Goal: Task Accomplishment & Management: Use online tool/utility

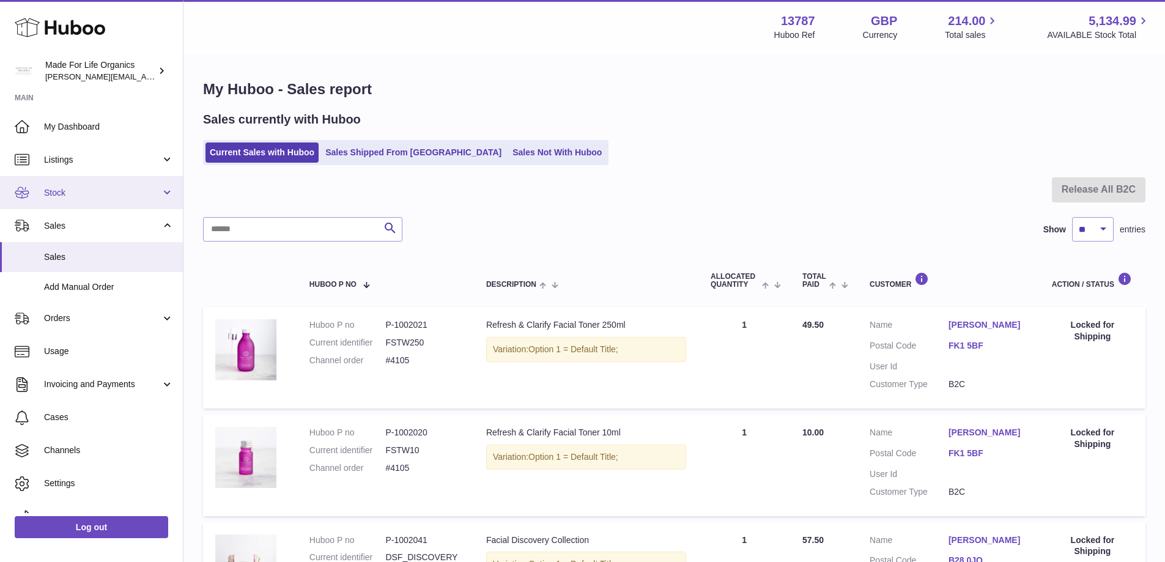
click at [70, 185] on link "Stock" at bounding box center [91, 192] width 183 height 33
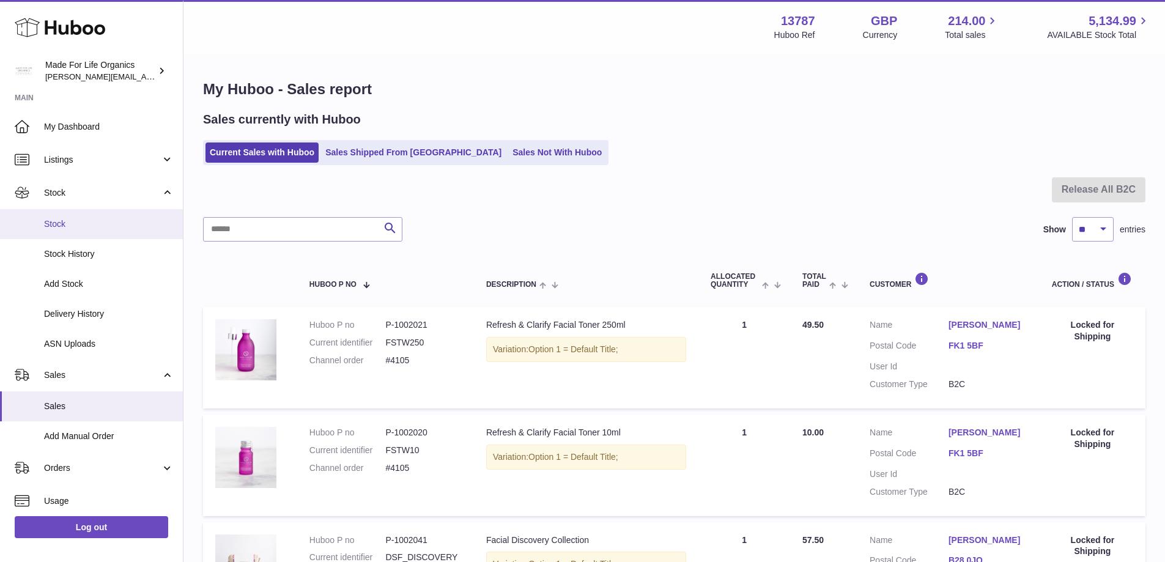
click at [65, 221] on span "Stock" at bounding box center [109, 224] width 130 height 12
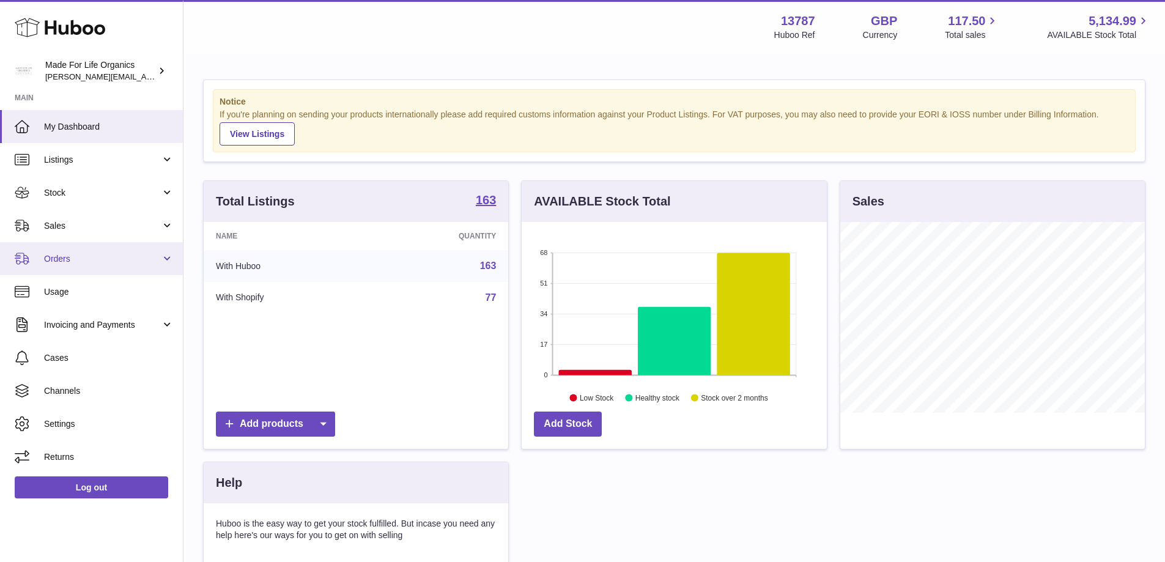
scroll to position [191, 305]
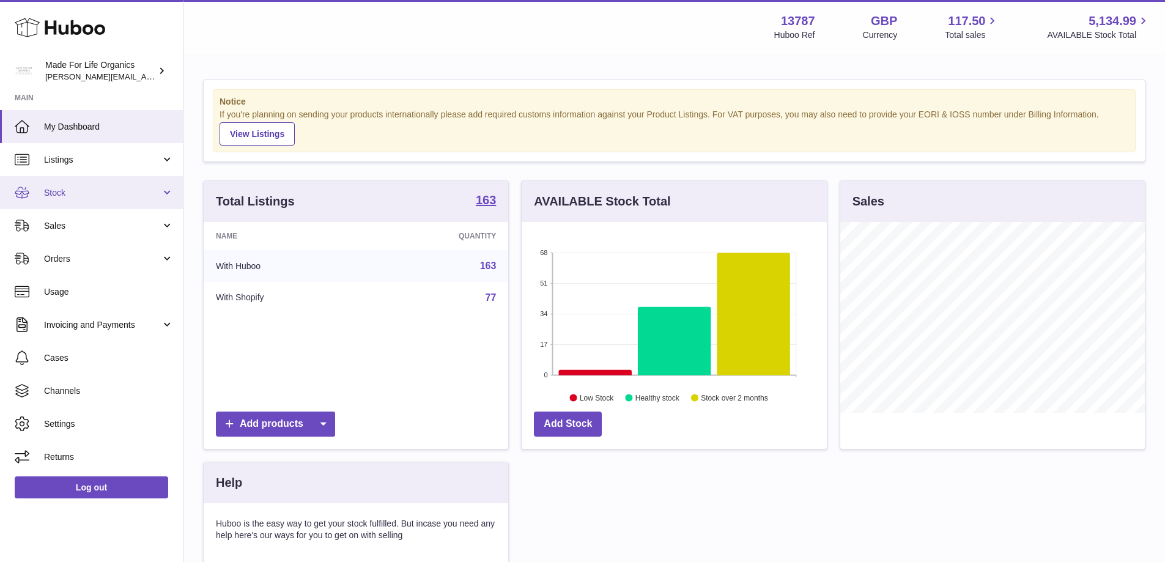
click at [45, 201] on link "Stock" at bounding box center [91, 192] width 183 height 33
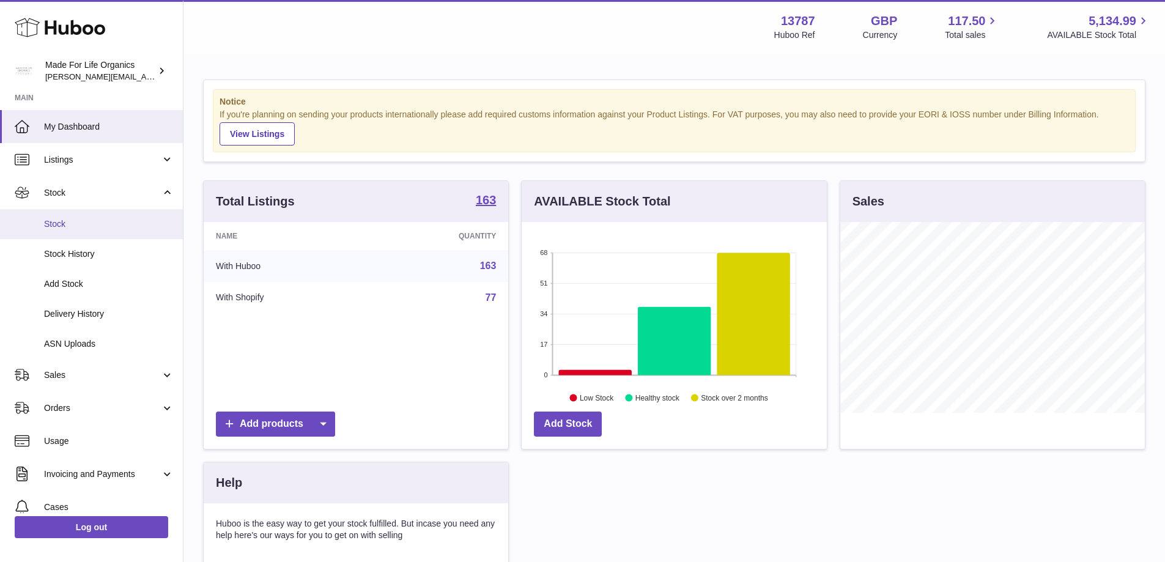
click at [50, 219] on span "Stock" at bounding box center [109, 224] width 130 height 12
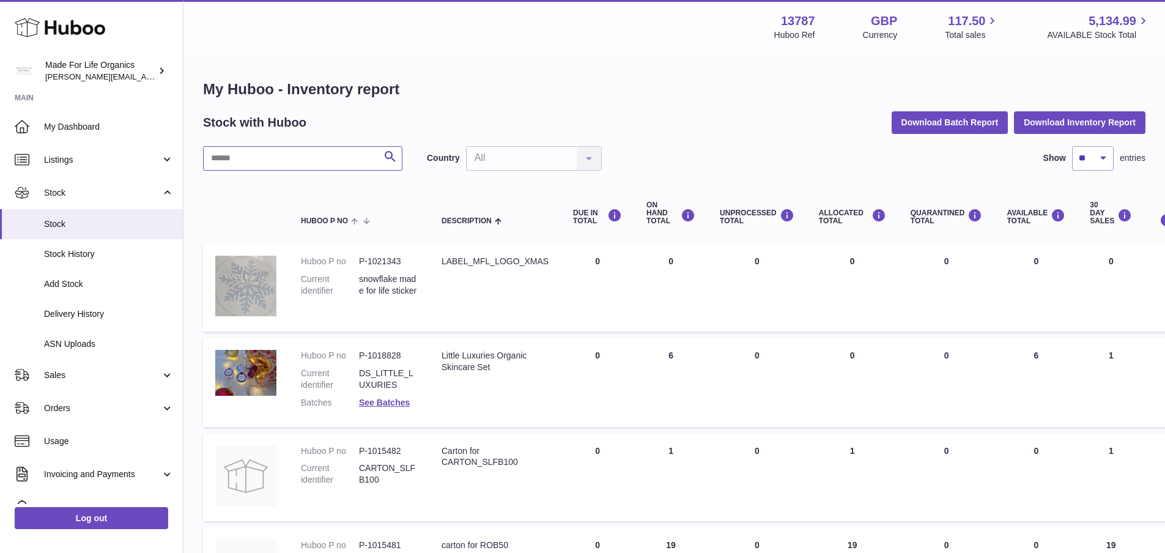
click at [293, 152] on input "text" at bounding box center [302, 158] width 199 height 24
paste input "*********"
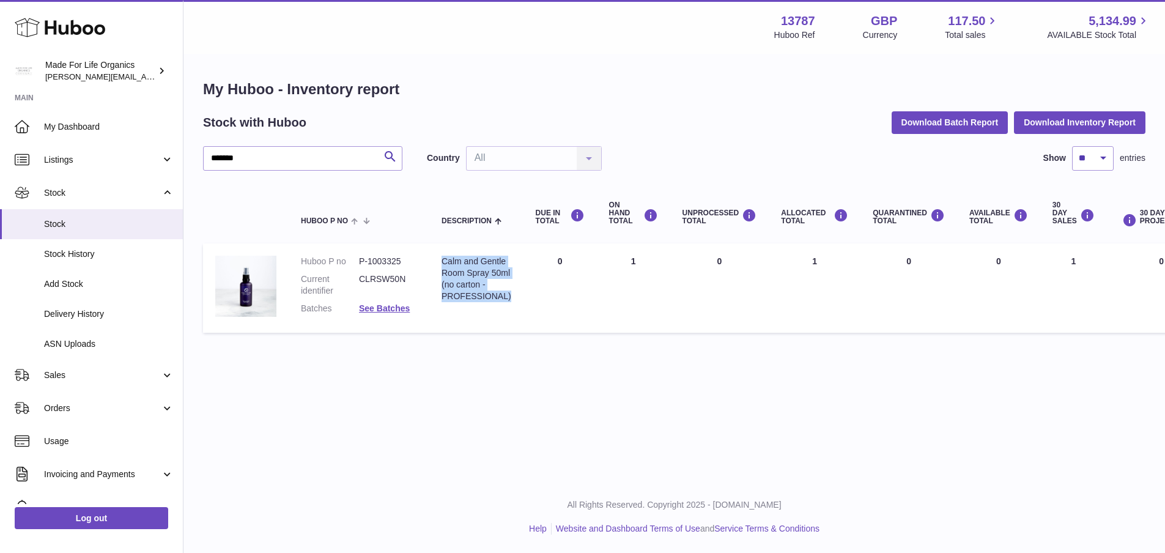
drag, startPoint x: 517, startPoint y: 293, endPoint x: 441, endPoint y: 262, distance: 82.2
click at [441, 262] on td "Description Calm and Gentle Room Spray 50ml (no carton - PROFESSIONAL)" at bounding box center [476, 287] width 94 height 89
copy div "Calm and Gentle Room Spray 50ml (no carton - PROFESSIONAL)"
drag, startPoint x: 285, startPoint y: 159, endPoint x: 191, endPoint y: 157, distance: 93.6
click at [191, 157] on div "My Huboo - Inventory report Stock with Huboo Download Batch Report Download Inv…" at bounding box center [673, 209] width 981 height 308
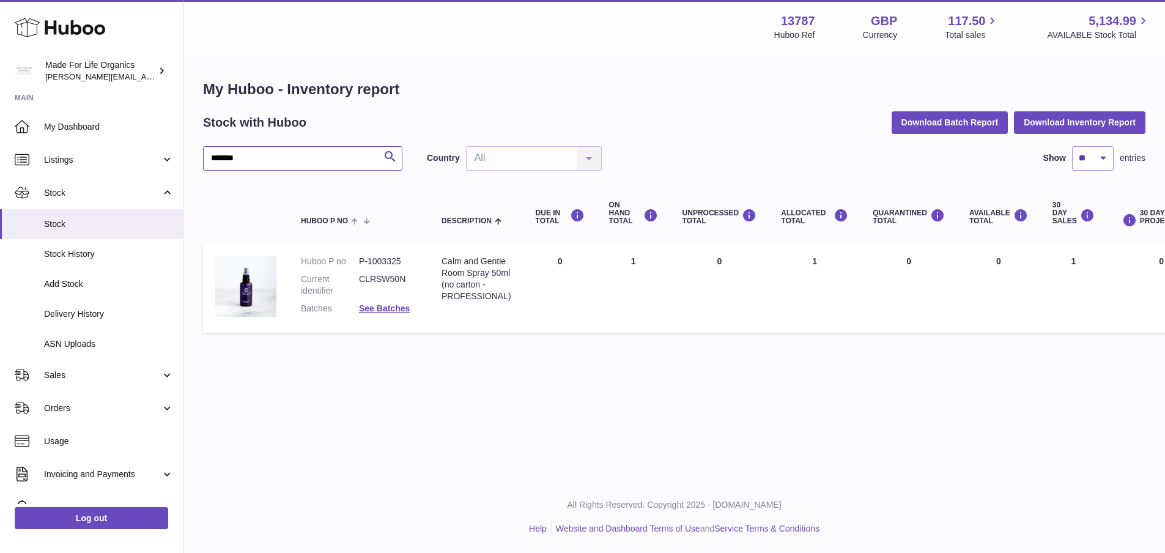
paste input "text"
drag, startPoint x: 516, startPoint y: 308, endPoint x: 440, endPoint y: 265, distance: 87.6
click at [440, 265] on td "Description Daily Rejuvenating Face Oil 50ml (no carton - PROFESSIONAL)" at bounding box center [476, 287] width 94 height 89
copy div "Daily Rejuvenating Face Oil 50ml (no carton - PROFESSIONAL)"
click at [199, 159] on div "My Huboo - Inventory report Stock with Huboo Download Batch Report Download Inv…" at bounding box center [673, 209] width 981 height 308
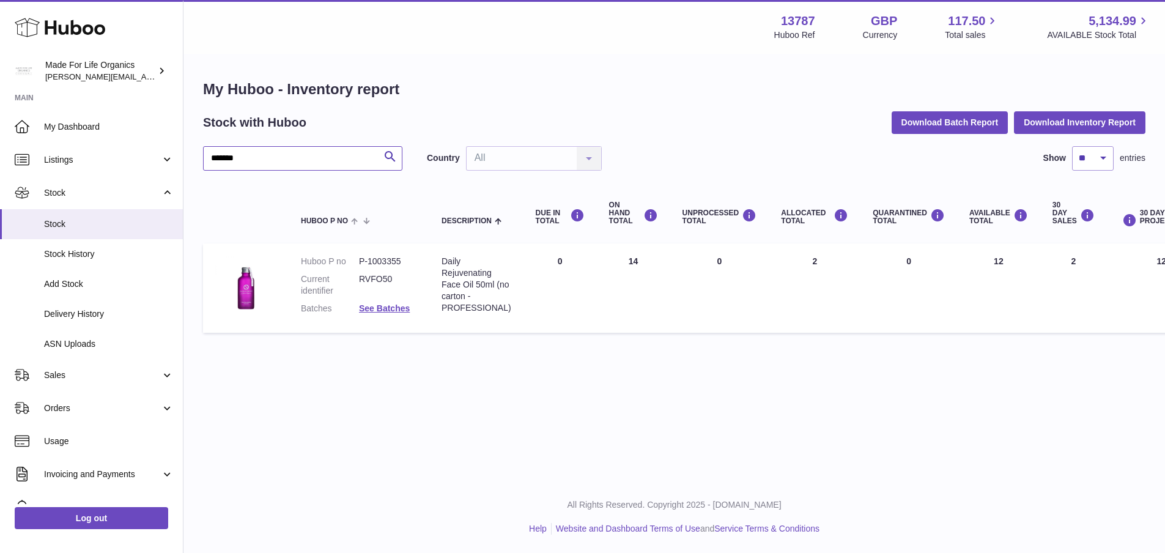
paste input "text"
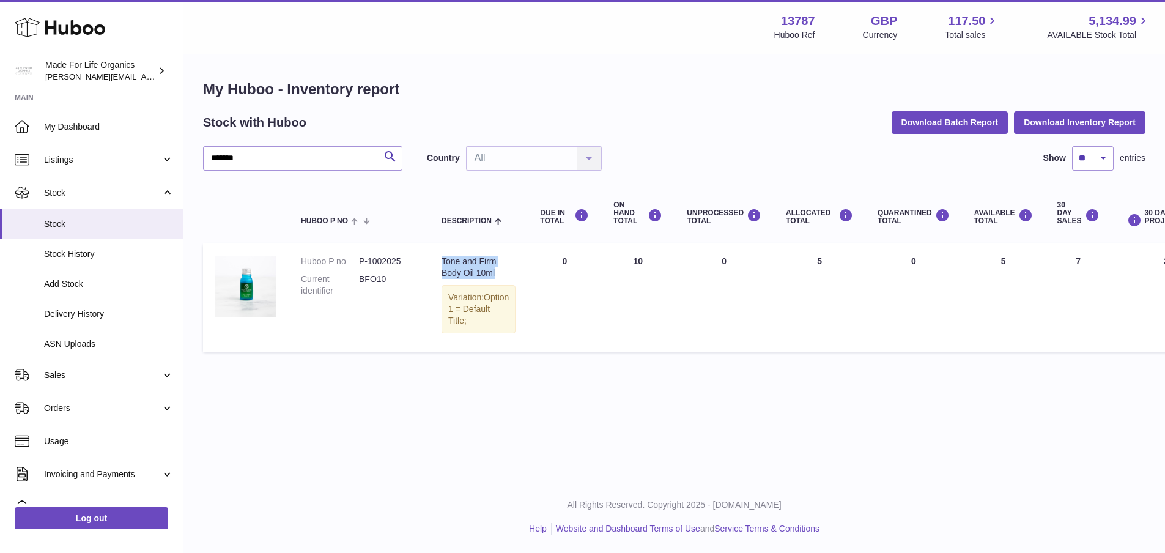
drag, startPoint x: 496, startPoint y: 273, endPoint x: 437, endPoint y: 265, distance: 60.4
click at [437, 265] on td "Description Tone and Firm Body Oil 10ml Variation: Option 1 = Default Title;" at bounding box center [478, 297] width 98 height 108
copy div "Tone and Firm Body Oil 10ml"
drag, startPoint x: 298, startPoint y: 161, endPoint x: 158, endPoint y: 158, distance: 140.1
click at [158, 158] on div "Huboo Made For Life Organics geoff.winwood@madeforlifeorganics.com Main My Dash…" at bounding box center [582, 276] width 1165 height 553
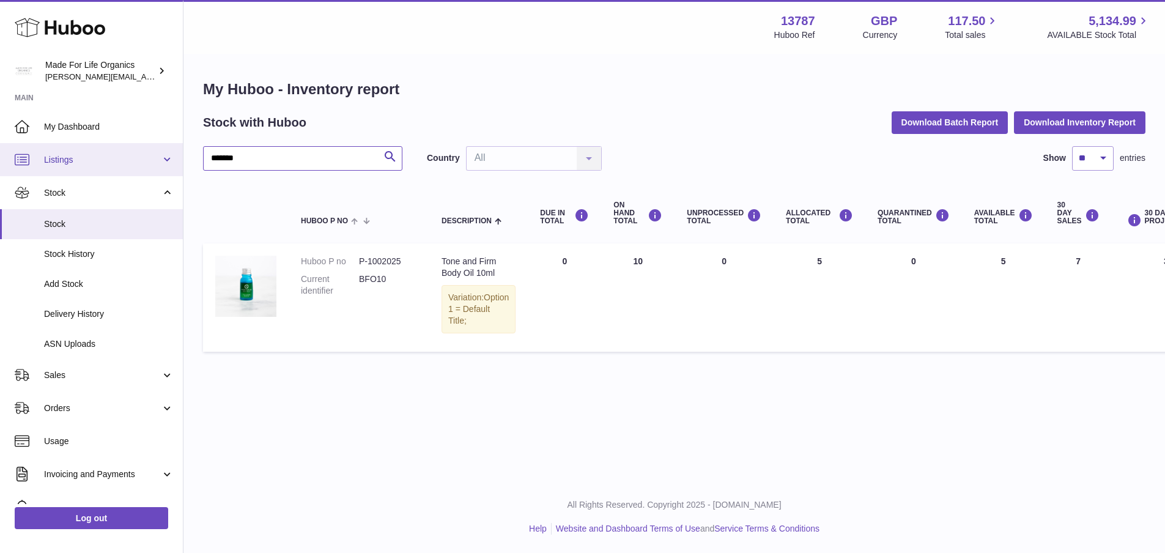
paste input "text"
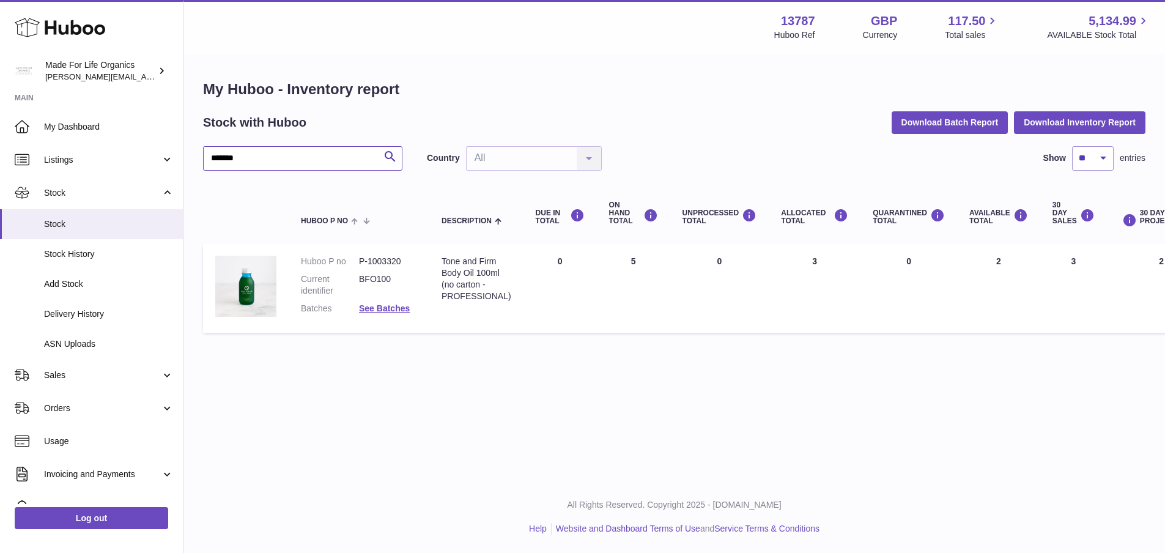
type input "*******"
drag, startPoint x: 514, startPoint y: 298, endPoint x: 443, endPoint y: 262, distance: 79.8
click at [443, 262] on td "Description Tone and Firm Body Oil 100ml (no carton - PROFESSIONAL)" at bounding box center [476, 287] width 94 height 89
copy div "Tone and Firm Body Oil 100ml (no carton - PROFESSIONAL)"
